Goal: Information Seeking & Learning: Learn about a topic

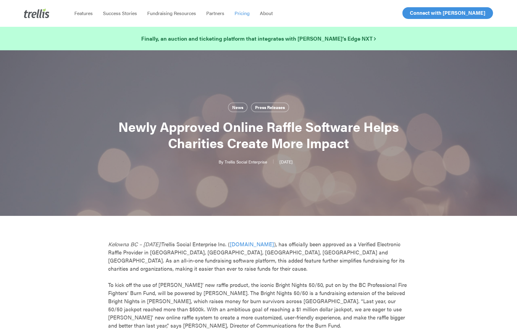
click at [239, 14] on span "Pricing" at bounding box center [242, 13] width 15 height 7
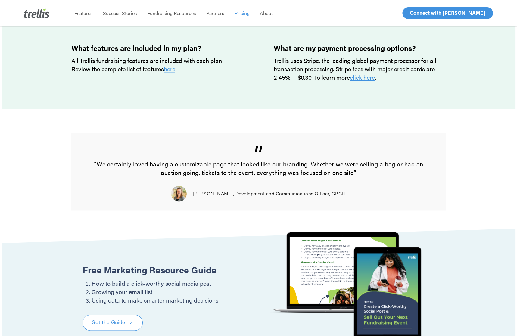
scroll to position [673, 0]
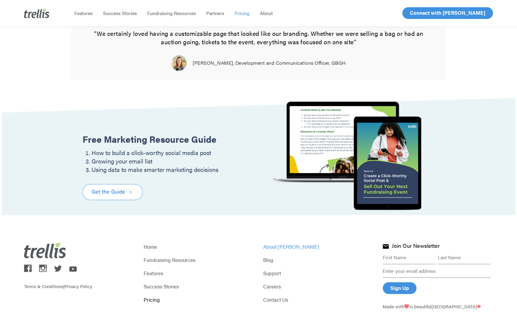
click at [278, 249] on link "About [PERSON_NAME]" at bounding box center [318, 246] width 110 height 8
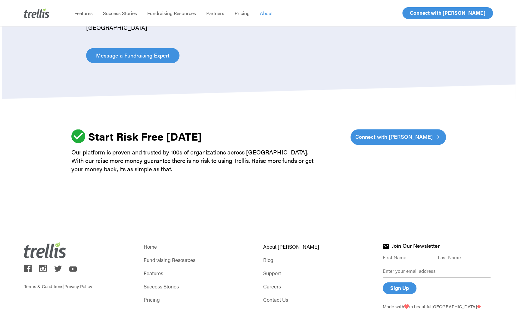
scroll to position [790, 0]
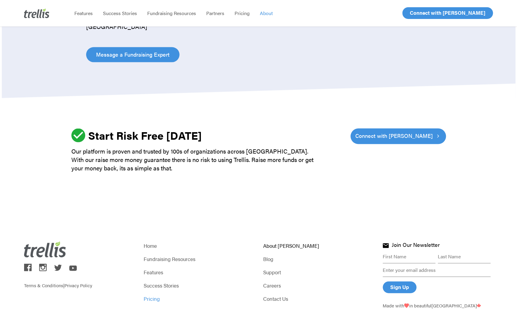
click at [149, 299] on link "Pricing" at bounding box center [199, 299] width 110 height 8
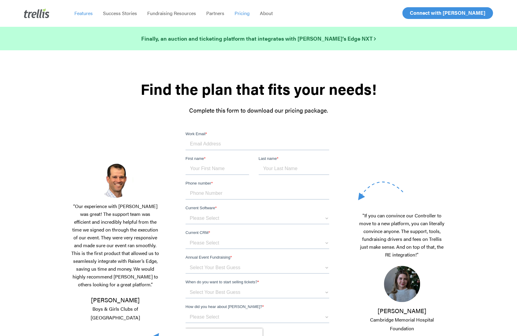
click at [83, 13] on span "Features" at bounding box center [83, 13] width 18 height 7
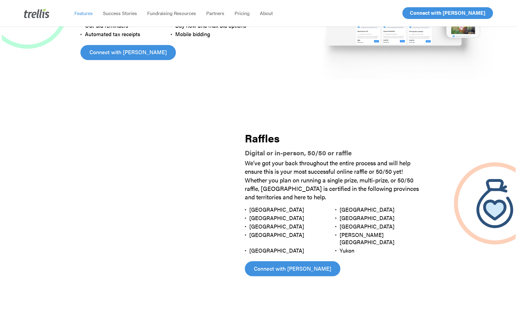
scroll to position [633, 0]
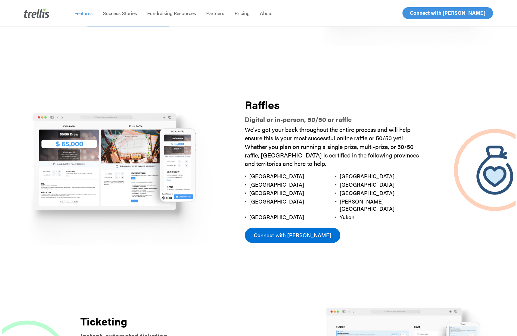
click at [280, 231] on span "Connect with [PERSON_NAME]" at bounding box center [292, 235] width 77 height 8
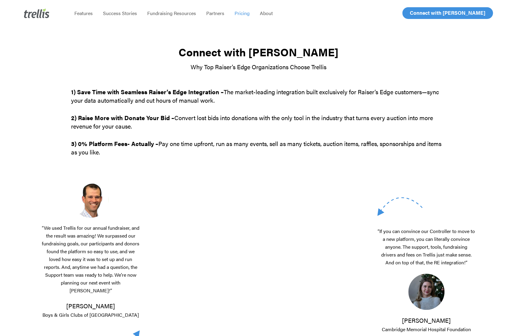
click at [243, 14] on span "Pricing" at bounding box center [242, 13] width 15 height 7
